Goal: Information Seeking & Learning: Check status

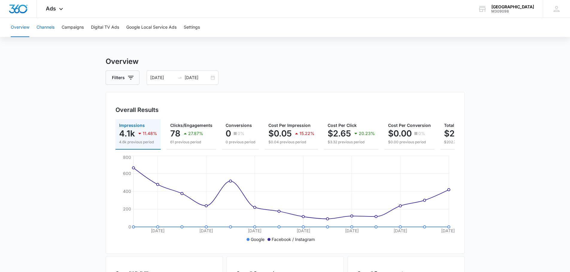
click at [52, 26] on button "Channels" at bounding box center [45, 27] width 18 height 19
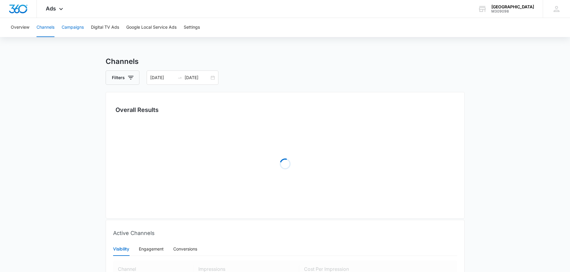
click at [73, 30] on button "Campaigns" at bounding box center [73, 27] width 22 height 19
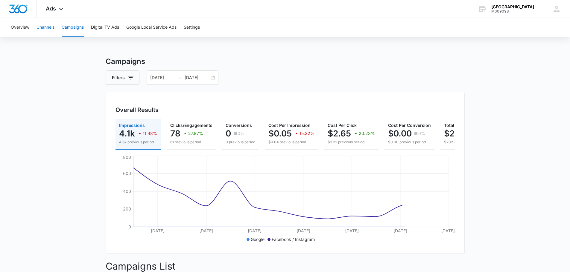
click at [46, 28] on button "Channels" at bounding box center [45, 27] width 18 height 19
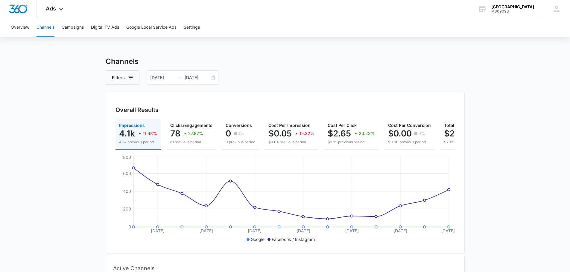
scroll to position [109, 0]
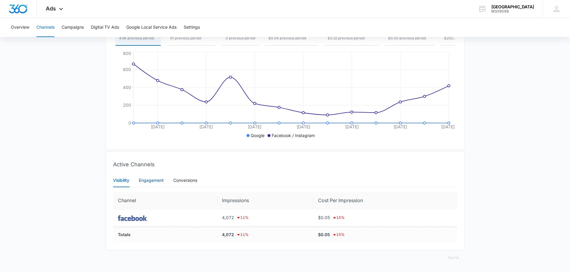
click at [155, 180] on div "Engagement" at bounding box center [151, 180] width 25 height 7
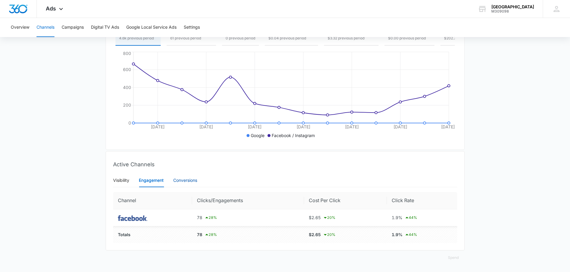
click at [184, 183] on div "Conversions" at bounding box center [185, 180] width 24 height 7
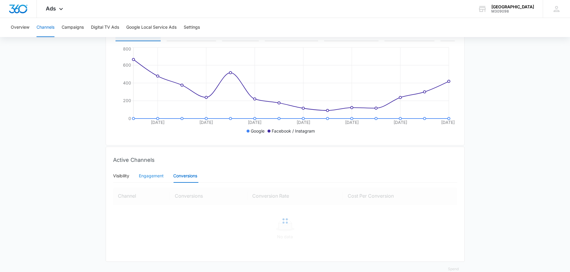
scroll to position [107, 0]
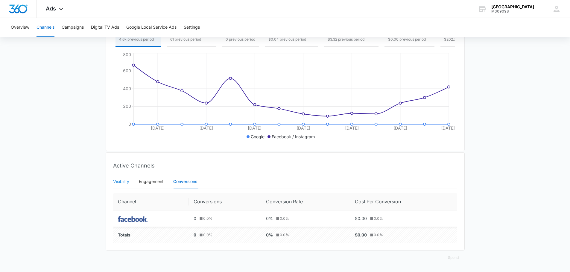
drag, startPoint x: 130, startPoint y: 187, endPoint x: 125, endPoint y: 184, distance: 5.5
click at [125, 184] on div "Visibility Engagement Conversions" at bounding box center [155, 182] width 84 height 14
click at [125, 184] on div "Visibility" at bounding box center [121, 182] width 16 height 7
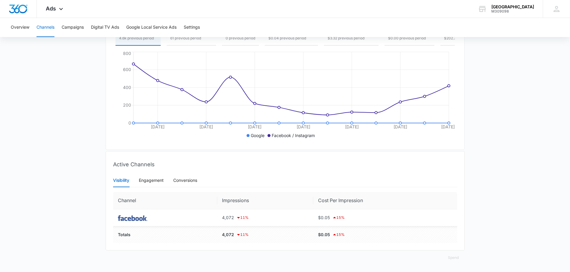
scroll to position [0, 0]
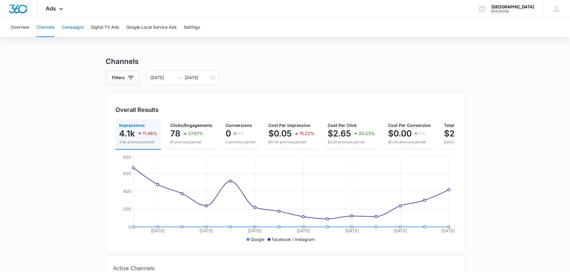
click at [77, 27] on button "Campaigns" at bounding box center [73, 27] width 22 height 19
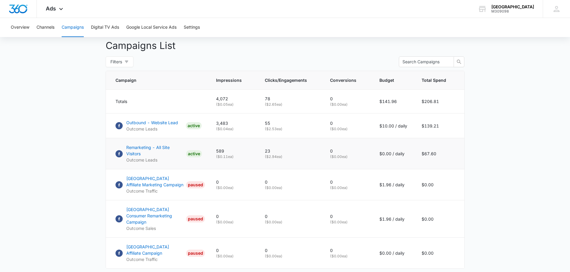
scroll to position [221, 0]
click at [160, 125] on p "Outbound - Website Lead" at bounding box center [152, 122] width 52 height 6
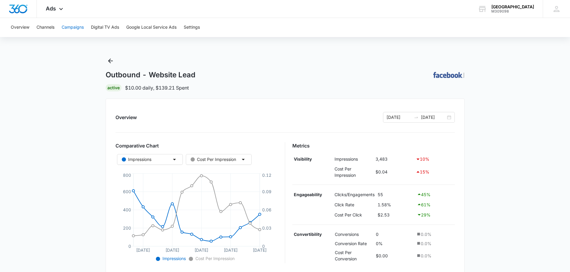
click at [77, 29] on button "Campaigns" at bounding box center [73, 27] width 22 height 19
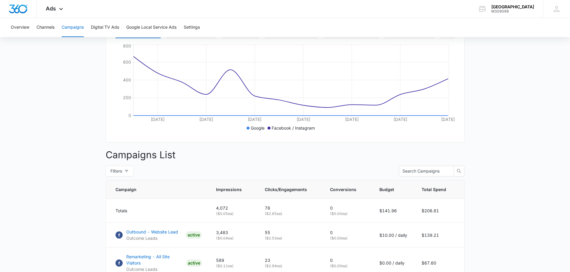
scroll to position [112, 0]
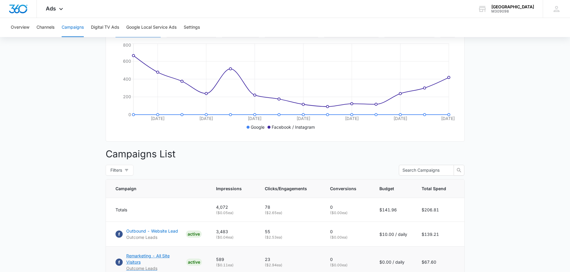
click at [169, 259] on p "Remarketing - All Site Visitors" at bounding box center [154, 259] width 57 height 13
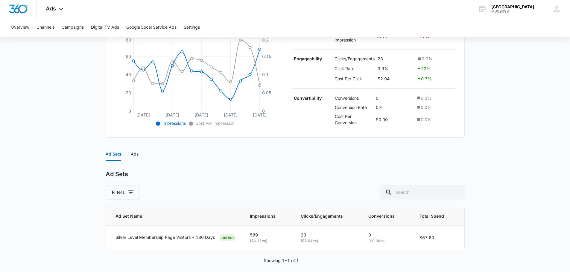
scroll to position [142, 0]
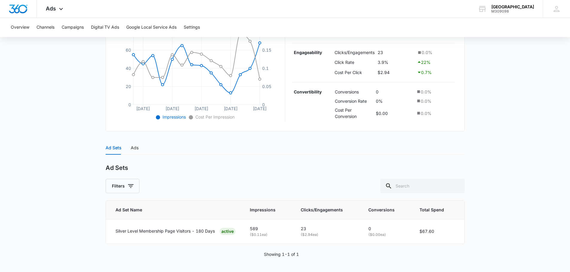
click at [139, 145] on div "Ad Sets Ads" at bounding box center [285, 148] width 359 height 14
click at [138, 147] on div "Ad Sets Ads" at bounding box center [285, 148] width 359 height 14
click at [138, 147] on div "Ads" at bounding box center [135, 148] width 8 height 7
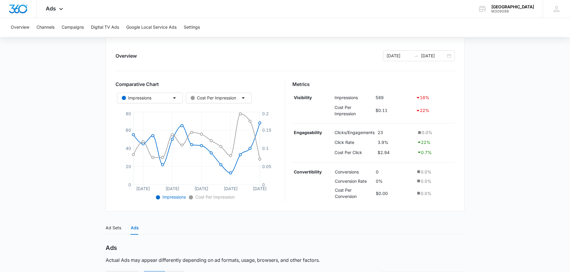
scroll to position [0, 0]
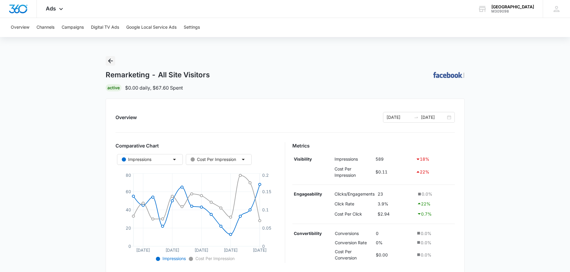
click at [110, 59] on icon "Back" at bounding box center [110, 61] width 5 height 5
